Goal: Go to known website: Access a specific website the user already knows

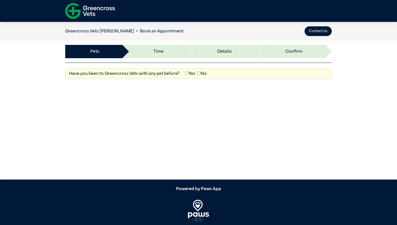
click at [95, 11] on img at bounding box center [90, 10] width 50 height 19
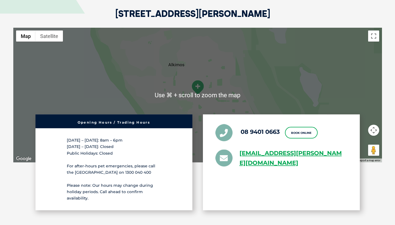
scroll to position [1390, 0]
